Goal: Transaction & Acquisition: Purchase product/service

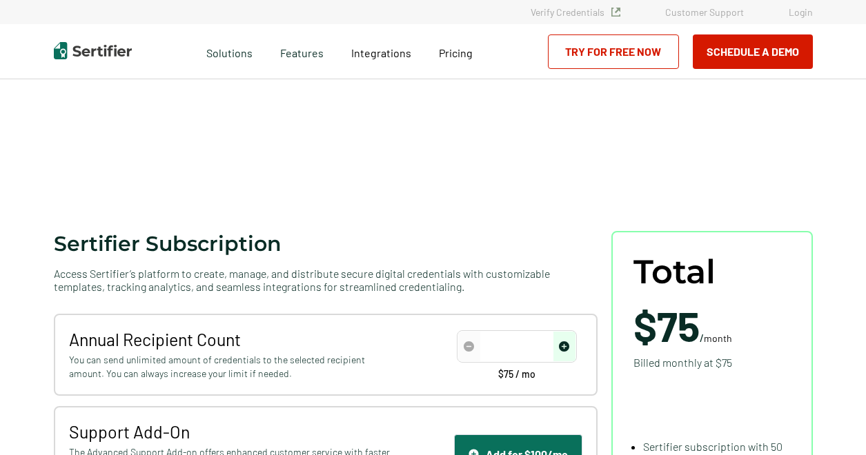
scroll to position [128, 0]
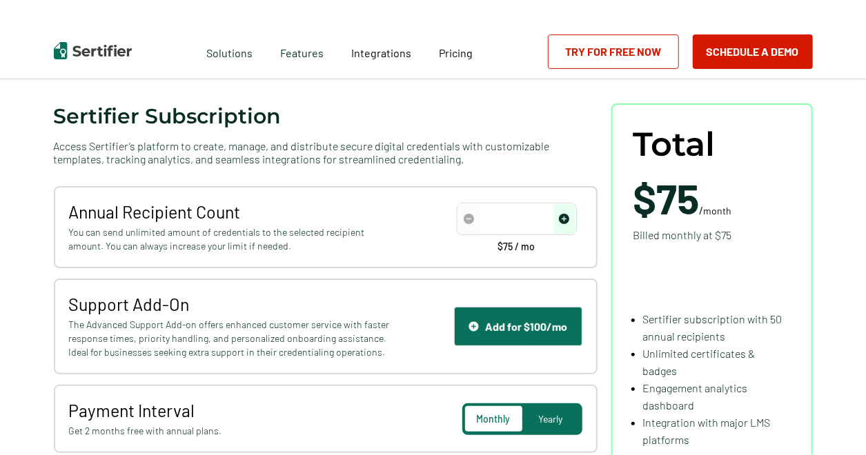
click at [563, 219] on img "increase number" at bounding box center [564, 219] width 10 height 10
click at [495, 226] on input "number" at bounding box center [516, 219] width 117 height 21
type input "500"
click at [502, 263] on div "Annual Recipient Count You can send unlimited amount of credentials to the sele…" at bounding box center [326, 227] width 544 height 82
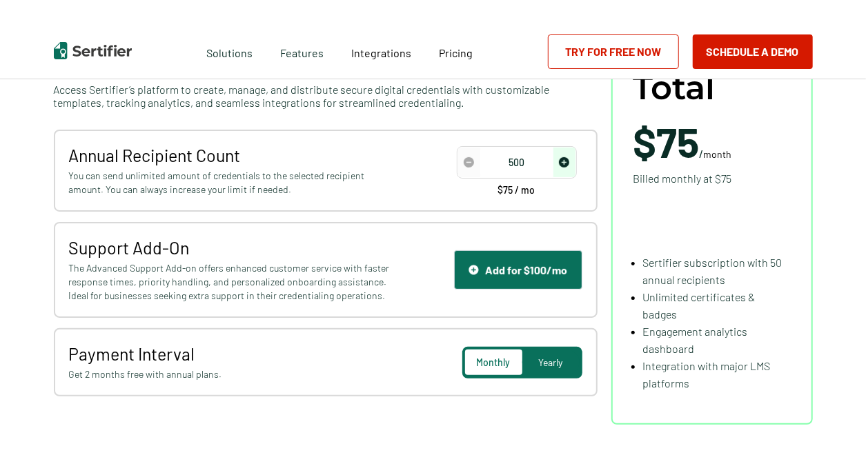
click at [322, 235] on div "Support Add-On The Advanced Support Add-on offers enhanced customer service wit…" at bounding box center [326, 270] width 544 height 96
click at [577, 155] on div "500" at bounding box center [517, 162] width 120 height 32
click at [564, 162] on img "increase number" at bounding box center [564, 162] width 10 height 10
click at [520, 166] on input "500" at bounding box center [516, 162] width 117 height 21
click at [519, 170] on input "10000" at bounding box center [516, 162] width 117 height 21
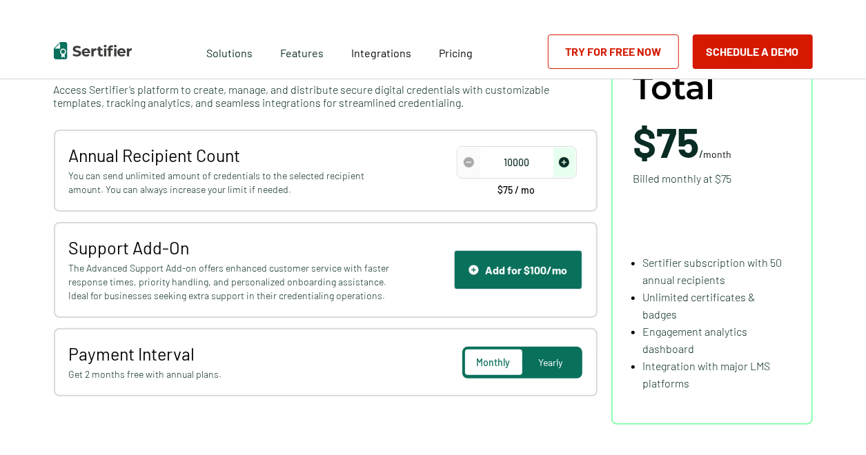
type input "10000"
click at [475, 197] on div "Annual Recipient Count You can send unlimited amount of credentials to the sele…" at bounding box center [326, 171] width 544 height 82
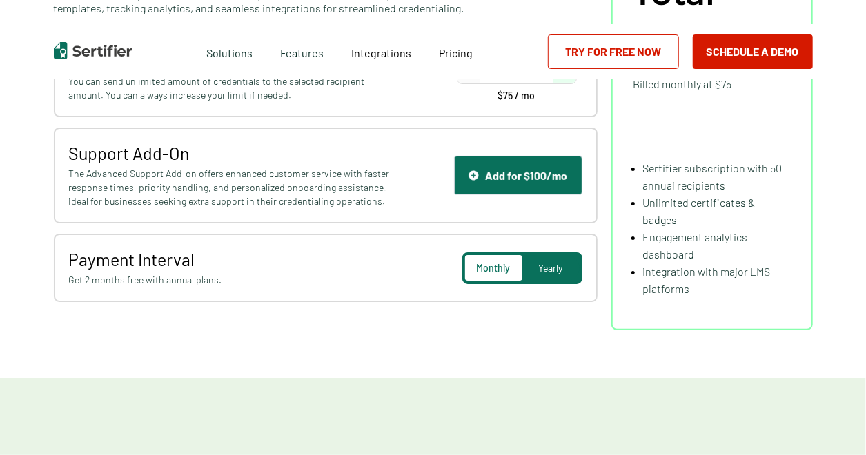
click at [542, 274] on span "Yearly" at bounding box center [551, 268] width 24 height 12
click at [549, 271] on span "Yearly" at bounding box center [551, 268] width 24 height 12
click at [506, 268] on span "Monthly" at bounding box center [494, 268] width 34 height 12
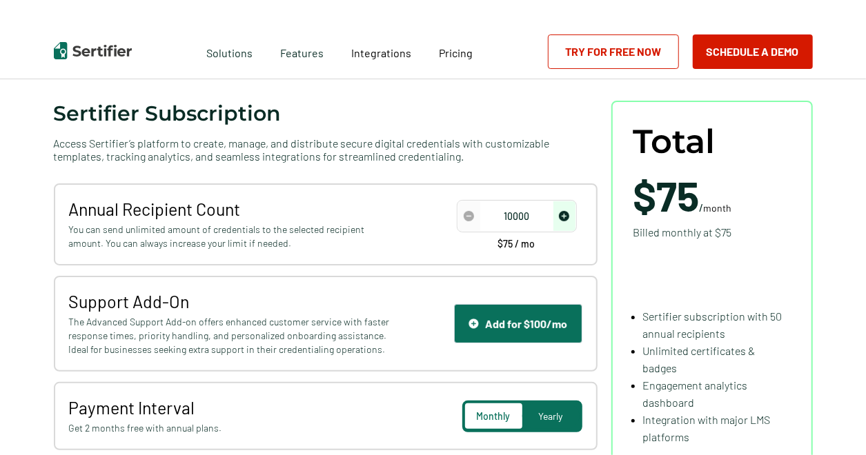
scroll to position [130, 0]
click at [521, 212] on input "10000" at bounding box center [516, 217] width 117 height 21
click at [518, 219] on input "10000" at bounding box center [516, 217] width 117 height 21
click at [374, 231] on span "You can send unlimited amount of credentials to the selected recipient amount. …" at bounding box center [231, 238] width 325 height 28
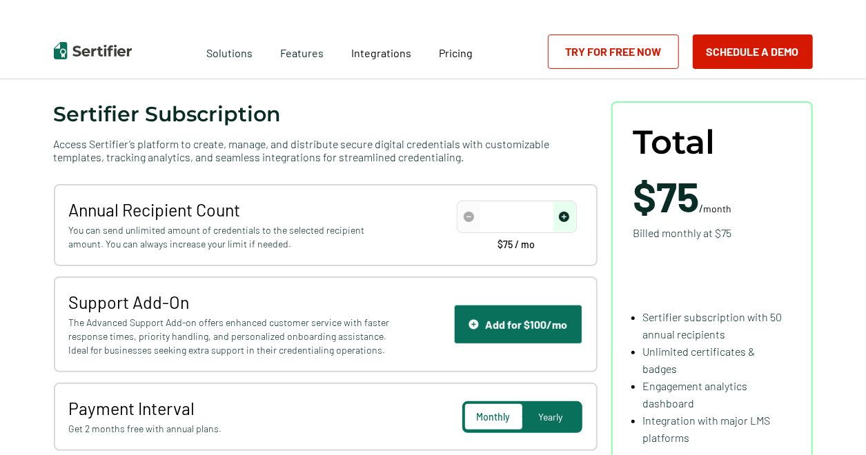
click at [564, 217] on img "increase number" at bounding box center [564, 217] width 10 height 10
click at [527, 245] on span "$75 / mo" at bounding box center [516, 245] width 37 height 10
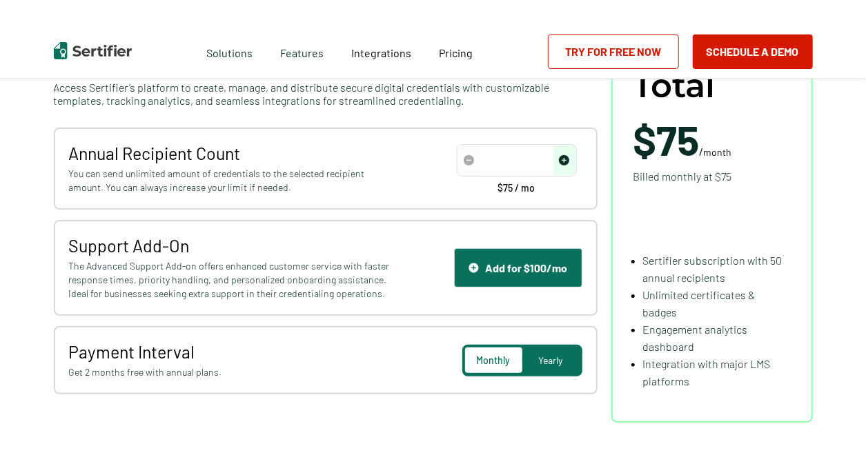
scroll to position [179, 0]
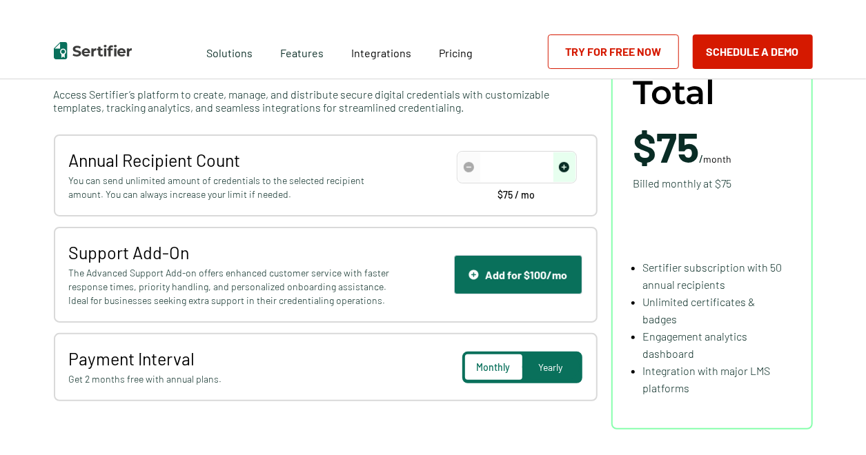
click at [562, 362] on span "Yearly" at bounding box center [551, 368] width 24 height 12
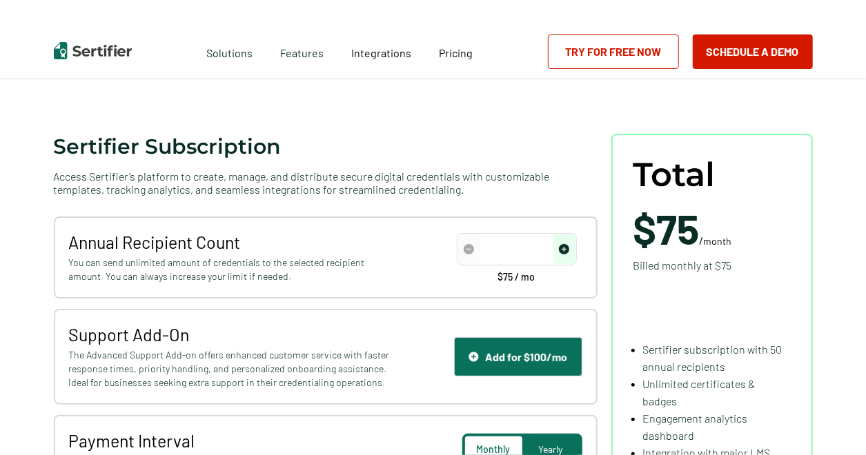
scroll to position [0, 0]
